Goal: Check status: Check status

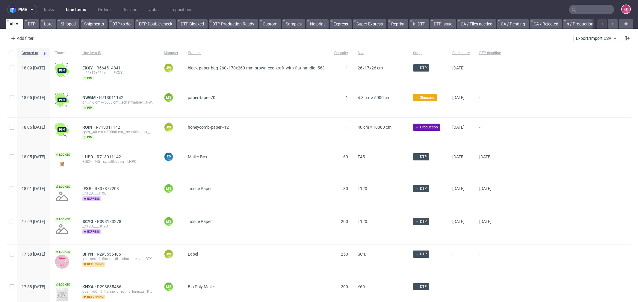
click at [587, 10] on input "text" at bounding box center [591, 10] width 45 height 10
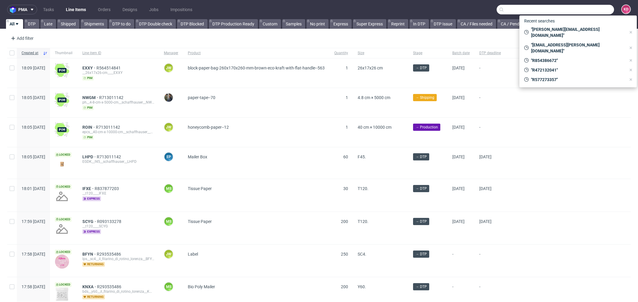
paste input "6808-0006-3779"
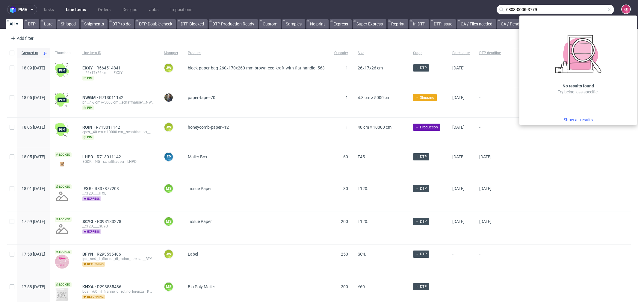
type input "6808-0006-3779"
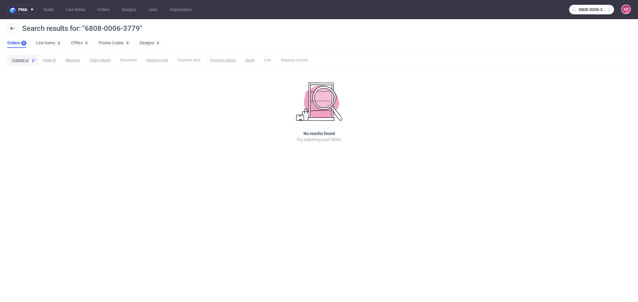
click at [609, 12] on input "6808-0006-3779" at bounding box center [591, 10] width 45 height 10
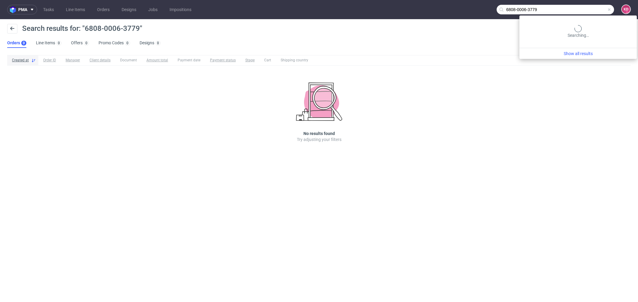
click at [592, 10] on input "6808-0006-3779" at bounding box center [555, 10] width 117 height 10
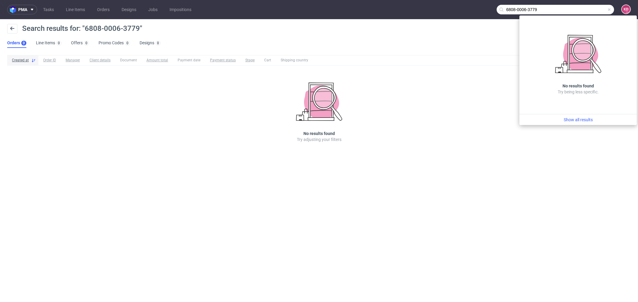
click at [611, 9] on span at bounding box center [609, 9] width 5 height 5
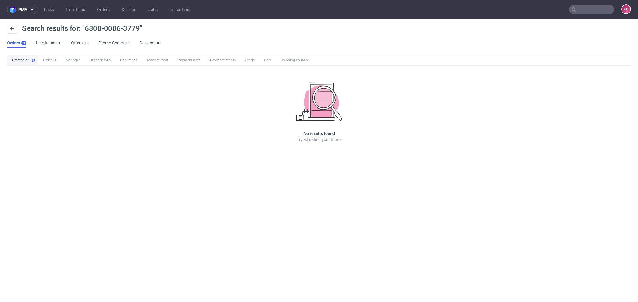
click at [595, 10] on input "text" at bounding box center [591, 10] width 45 height 10
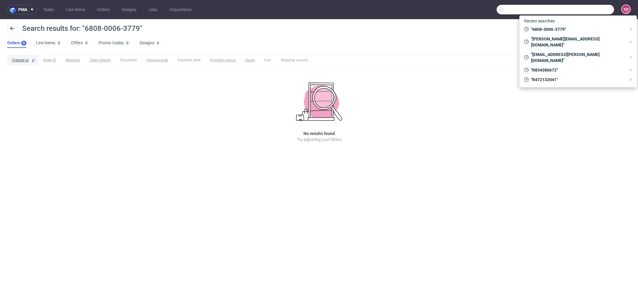
paste input "inpost@foxkomputer.pl"
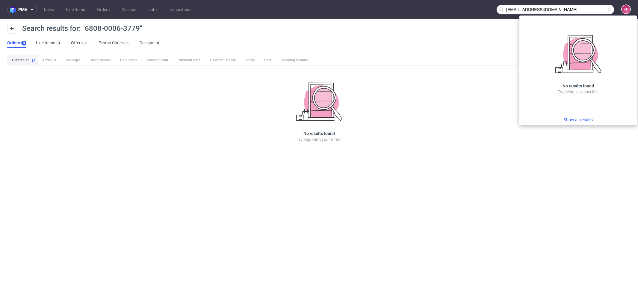
type input "inpost@foxkomputer.pl"
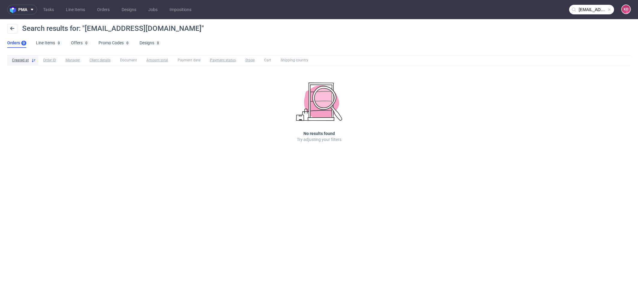
click at [588, 8] on input "inpost@foxkomputer.pl" at bounding box center [591, 10] width 45 height 10
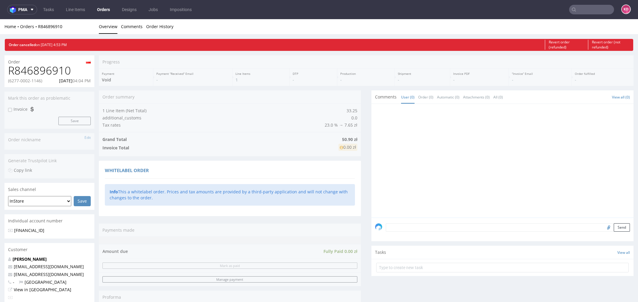
scroll to position [107, 0]
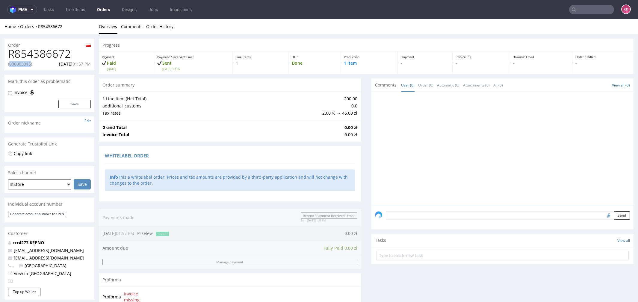
scroll to position [2, 0]
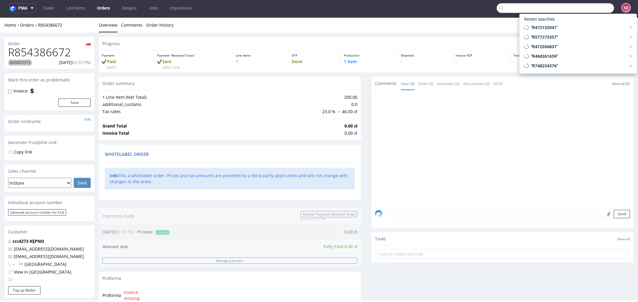
click at [593, 6] on input "text" at bounding box center [555, 8] width 117 height 10
paste input "6808-0006-3779"
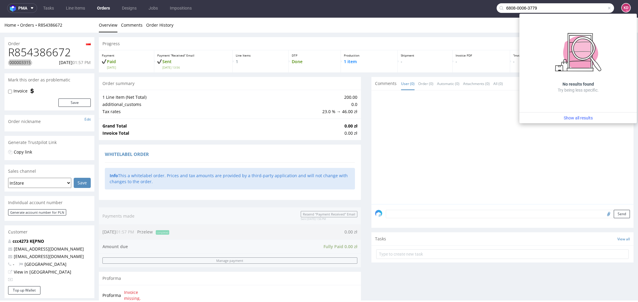
type input "6808-0006-3779"
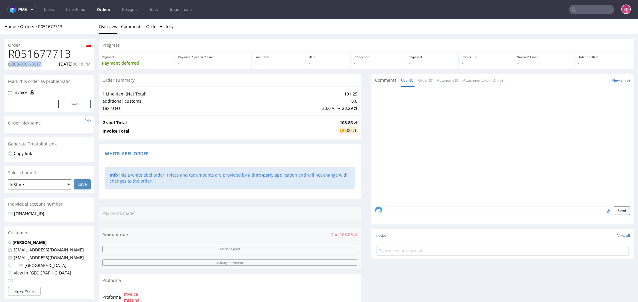
drag, startPoint x: 43, startPoint y: 65, endPoint x: 9, endPoint y: 63, distance: 33.6
click at [9, 63] on p "(6809-0001-3617)" at bounding box center [25, 64] width 34 height 6
copy p "6809-0001-3617"
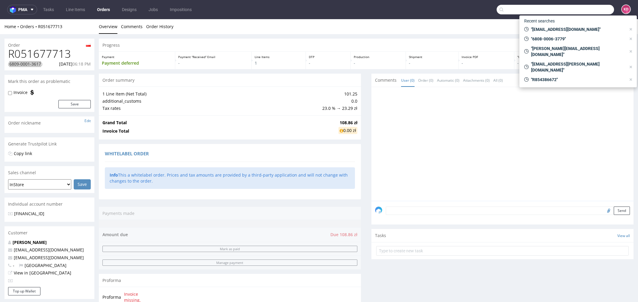
click at [582, 12] on input "text" at bounding box center [555, 10] width 117 height 10
paste input "6809-0001-3617"
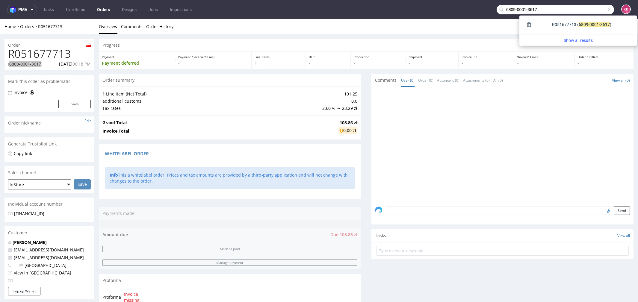
type input "6809-0001-3617"
click at [155, 80] on div "Order summary" at bounding box center [230, 80] width 262 height 13
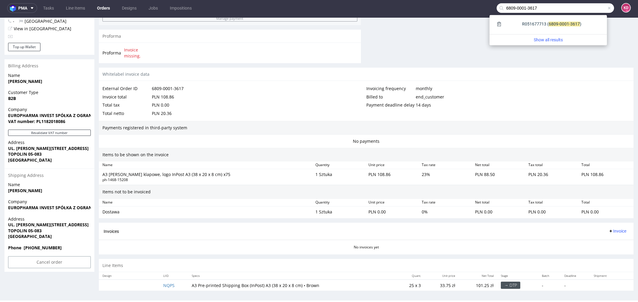
scroll to position [0, 0]
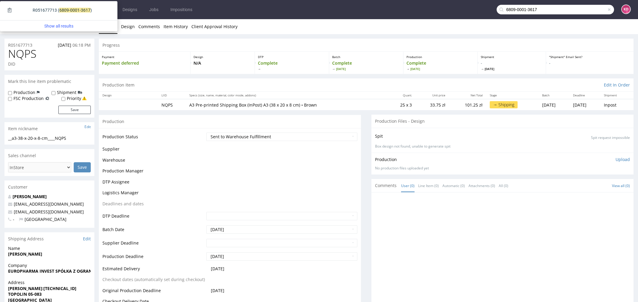
click at [235, 10] on nav "pma Tasks Line Items Orders Designs Jobs Impositions 6809-0001-3617 KD" at bounding box center [319, 9] width 638 height 19
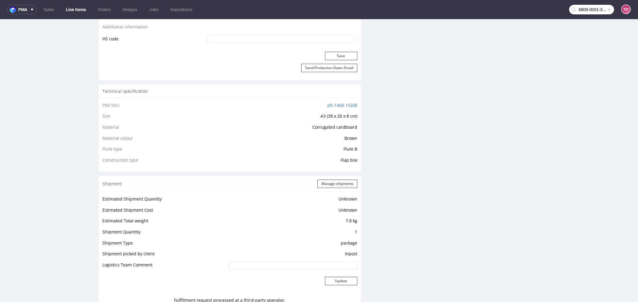
scroll to position [87, 0]
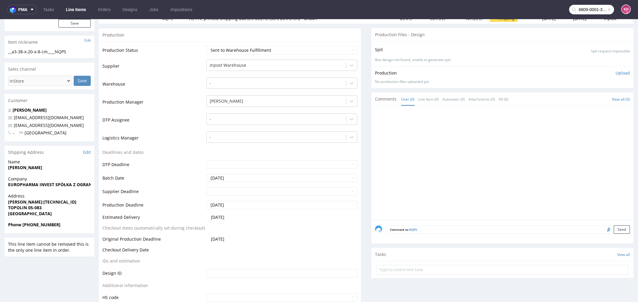
click at [584, 7] on input "6809-0001-3617" at bounding box center [591, 10] width 45 height 10
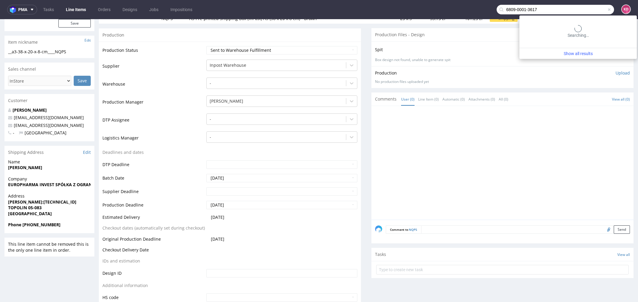
scroll to position [0, 0]
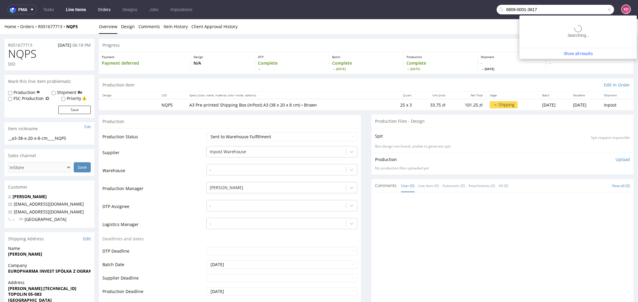
click at [108, 7] on link "Orders" at bounding box center [104, 10] width 20 height 10
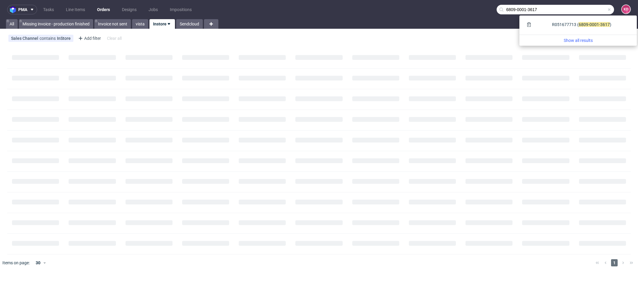
click at [612, 8] on input "6809-0001-3617" at bounding box center [555, 10] width 117 height 10
click at [608, 9] on span at bounding box center [609, 9] width 5 height 5
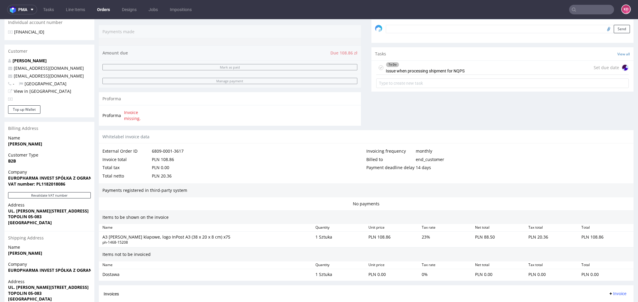
scroll to position [243, 0]
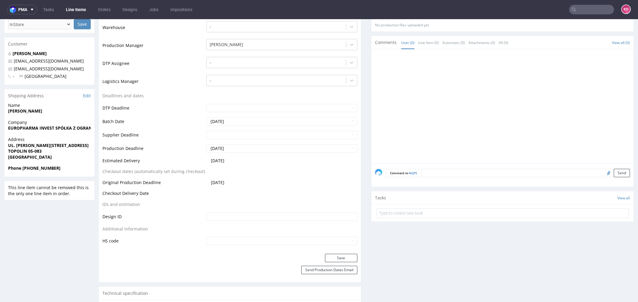
scroll to position [138, 0]
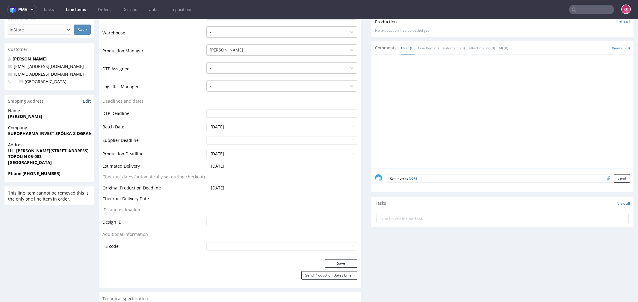
click at [85, 100] on link "Edit" at bounding box center [87, 101] width 8 height 6
click at [574, 7] on input "text" at bounding box center [591, 10] width 45 height 10
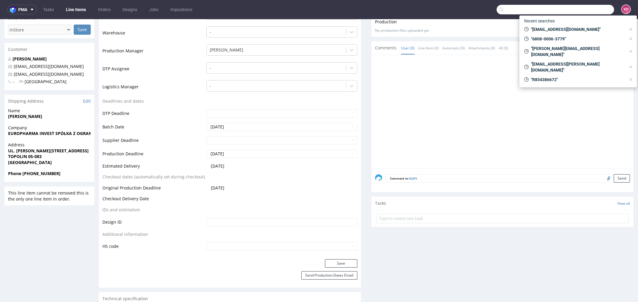
paste input "R051677713"
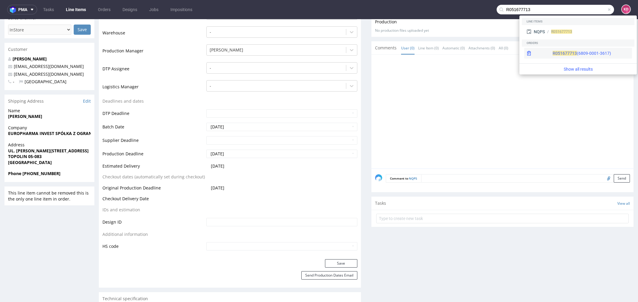
type input "R051677713"
click at [558, 51] on div "R051677713 (6809-0001-3617)" at bounding box center [582, 53] width 58 height 6
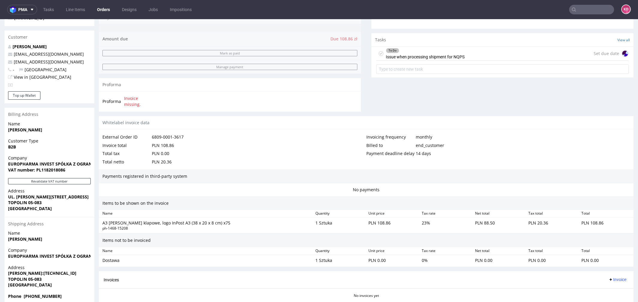
scroll to position [243, 0]
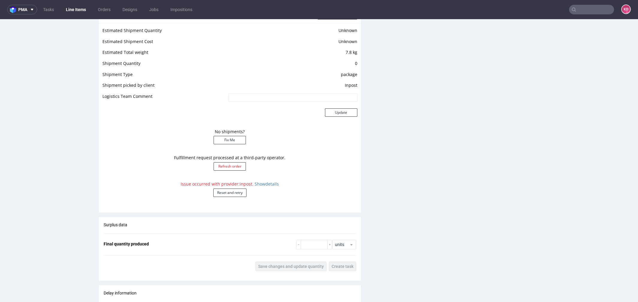
scroll to position [523, 0]
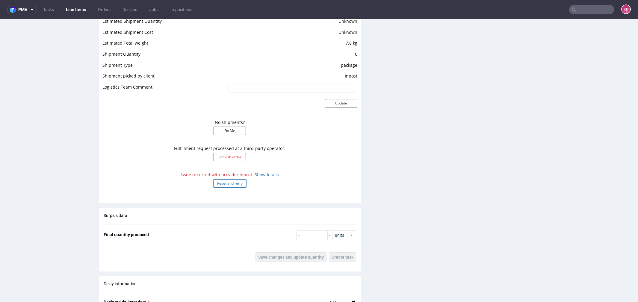
click at [231, 184] on button "Reset and retry" at bounding box center [229, 183] width 33 height 8
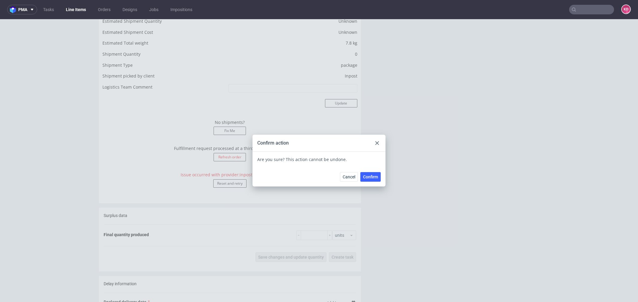
click at [368, 178] on span "Confirm" at bounding box center [370, 177] width 15 height 4
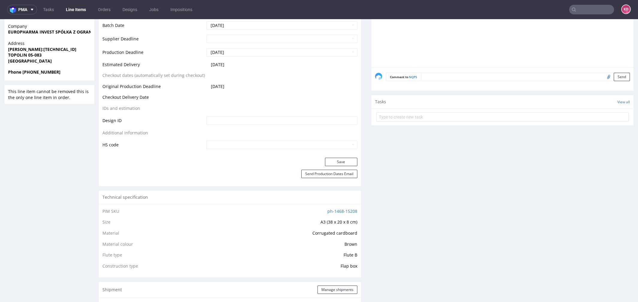
scroll to position [0, 0]
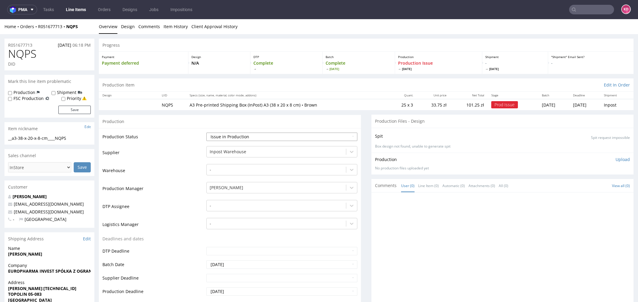
click at [235, 137] on select "Waiting for Artwork Waiting for Diecut Waiting for Mockup Waiting for DTP Waiti…" at bounding box center [281, 137] width 151 height 8
select select "sent_to_warehouse_fulfillment"
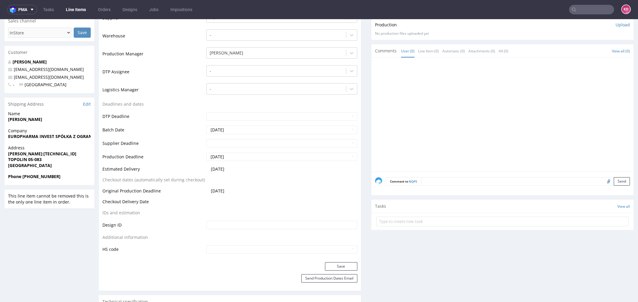
scroll to position [190, 0]
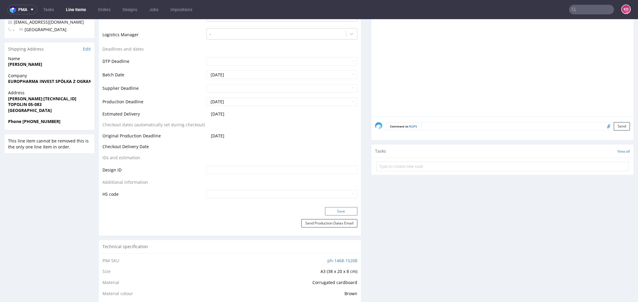
click at [345, 211] on button "Save" at bounding box center [341, 211] width 32 height 8
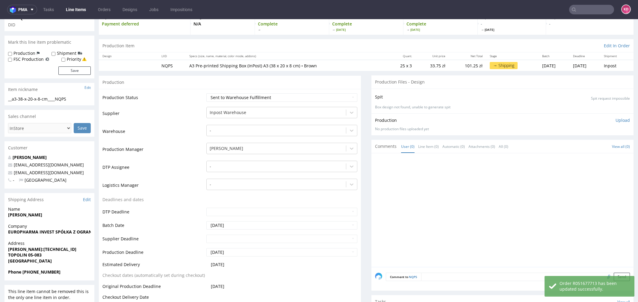
scroll to position [0, 0]
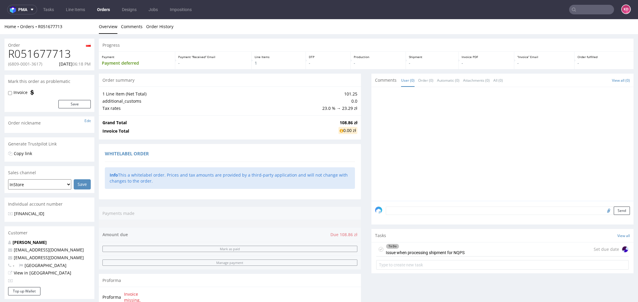
click at [378, 252] on div "To Do Issue when processing shipment for NQPS" at bounding box center [420, 250] width 88 height 14
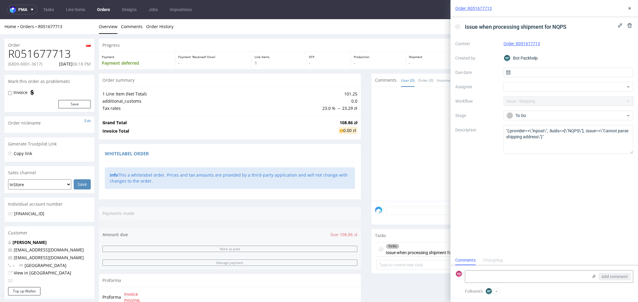
scroll to position [4, 0]
click at [627, 12] on div "Order: R051677713" at bounding box center [543, 8] width 187 height 17
click at [627, 8] on icon at bounding box center [629, 8] width 5 height 5
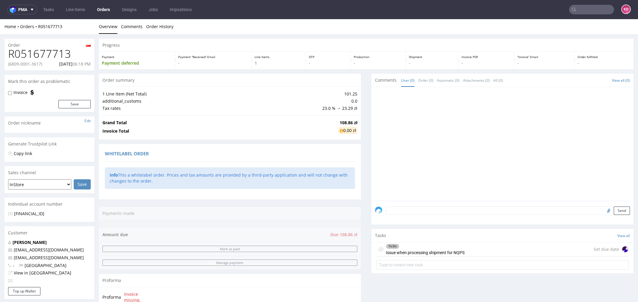
click at [379, 249] on icon at bounding box center [381, 249] width 5 height 5
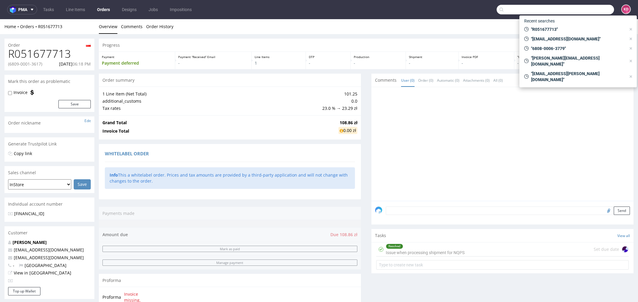
click at [581, 8] on input "text" at bounding box center [555, 10] width 117 height 10
paste input "kluczeluban@kluczeluban.pl"
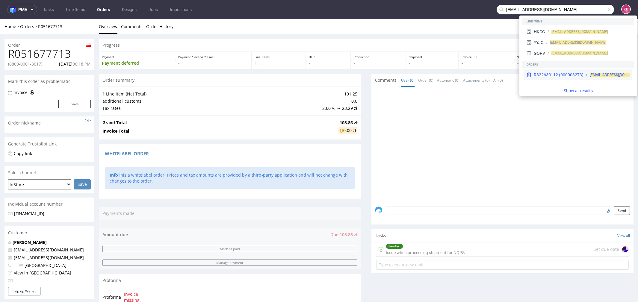
type input "kluczeluban@kluczeluban.pl"
drag, startPoint x: 591, startPoint y: 72, endPoint x: 591, endPoint y: 53, distance: 19.2
click at [591, 73] on span "kluczeluban@kluczeluban.pl" at bounding box center [618, 75] width 56 height 4
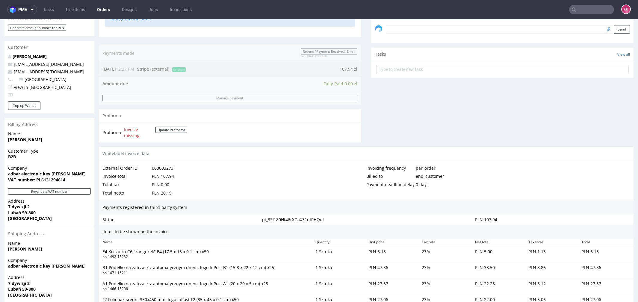
scroll to position [185, 0]
drag, startPoint x: 77, startPoint y: 72, endPoint x: 15, endPoint y: 73, distance: 62.3
click at [15, 73] on p "kluczeluban@kluczeluban.pl" at bounding box center [49, 73] width 83 height 6
copy link "kluczeluban@kluczeluban.pl"
click at [587, 13] on input "text" at bounding box center [591, 10] width 45 height 10
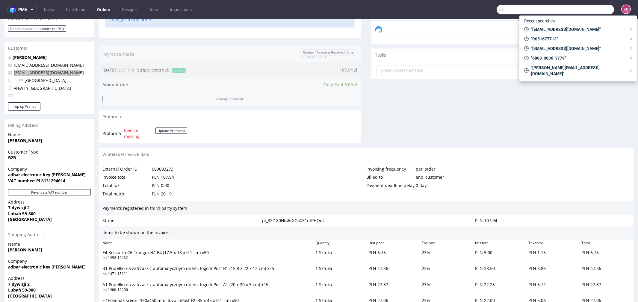
paste input "kluczeluban@kluczeluban.pl"
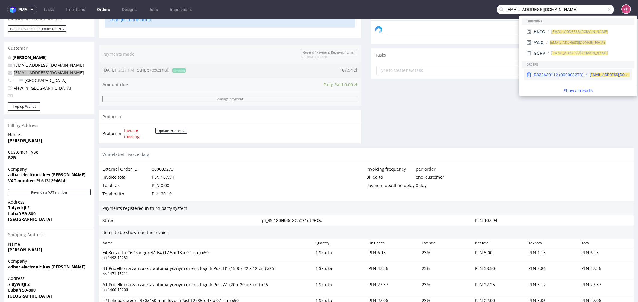
type input "kluczeluban@kluczeluban.pl"
drag, startPoint x: 562, startPoint y: 71, endPoint x: 561, endPoint y: 52, distance: 18.9
click at [562, 71] on div "R822630112 (000003273) kluczeluban@kluczeluban.pl" at bounding box center [578, 74] width 108 height 11
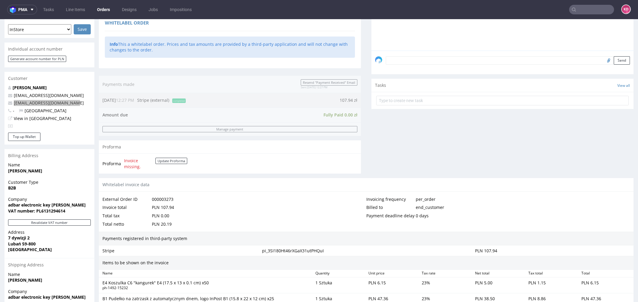
scroll to position [0, 0]
